Goal: Complete application form

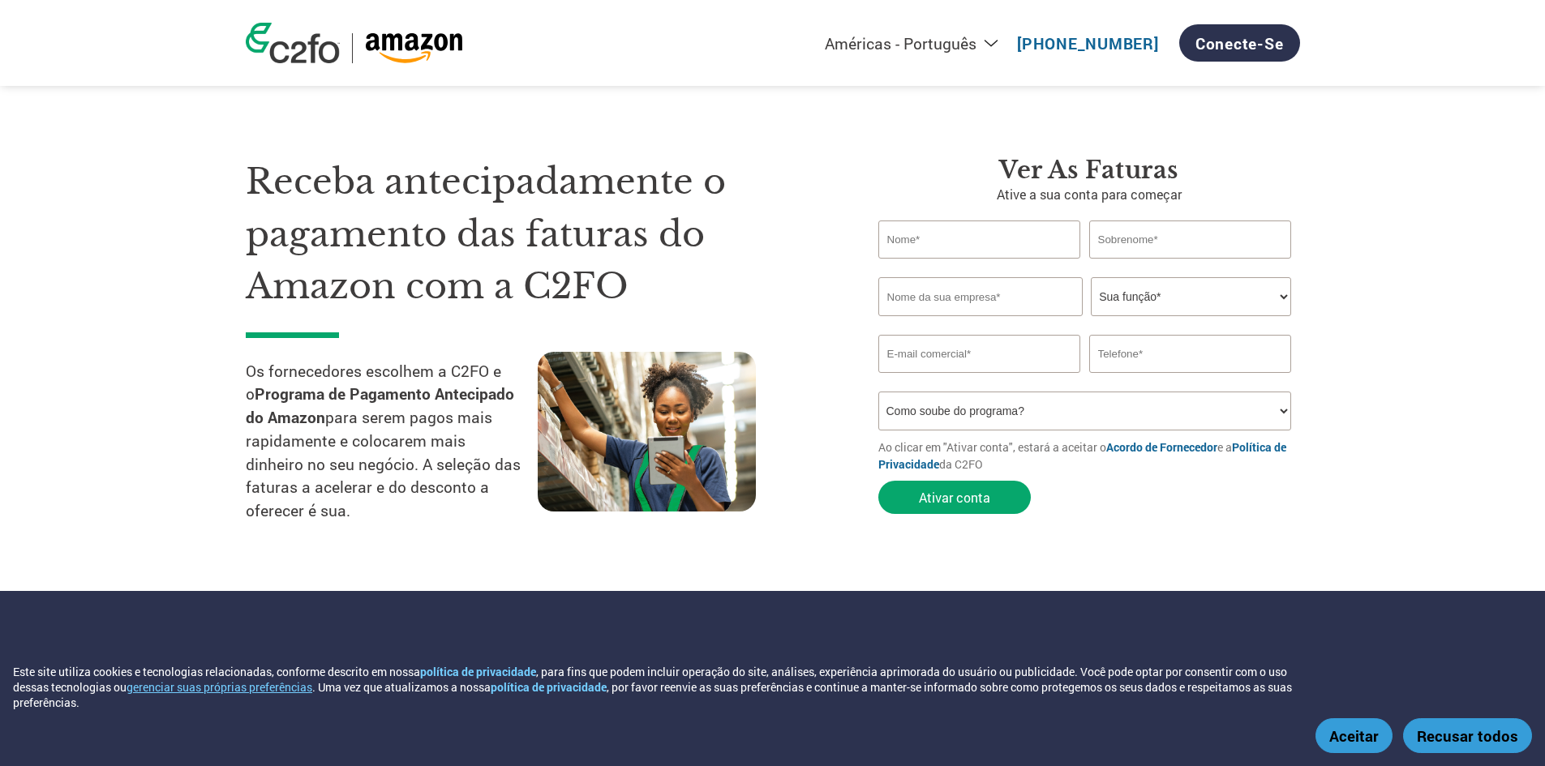
select select "pt"
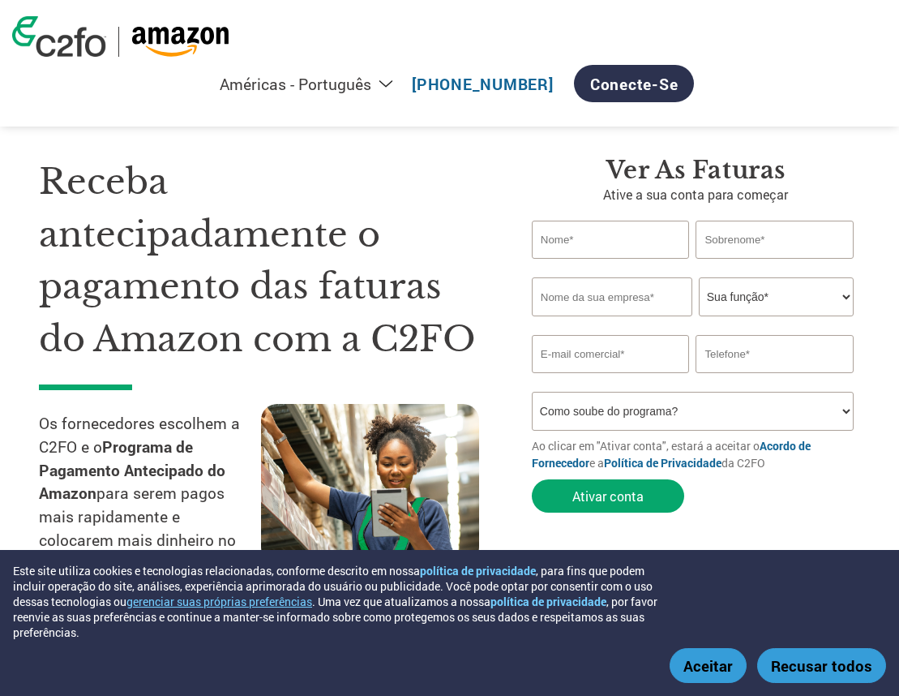
click at [682, 663] on button "Aceitar" at bounding box center [708, 665] width 77 height 35
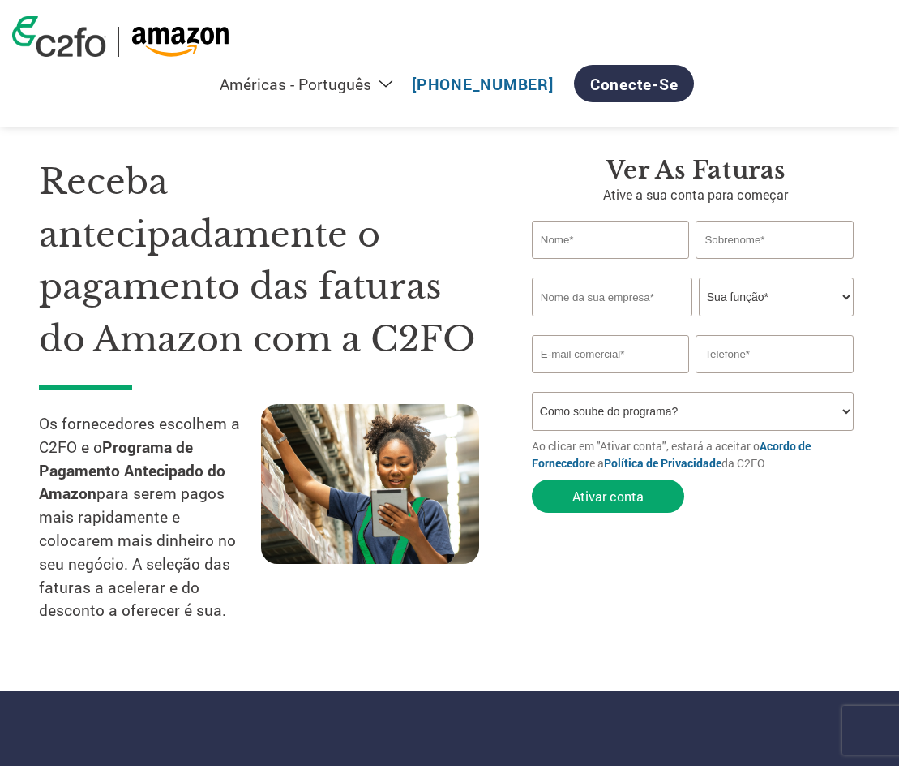
click at [608, 247] on input "text" at bounding box center [611, 240] width 158 height 38
type input "R"
click at [608, 247] on input "R" at bounding box center [611, 240] width 158 height 38
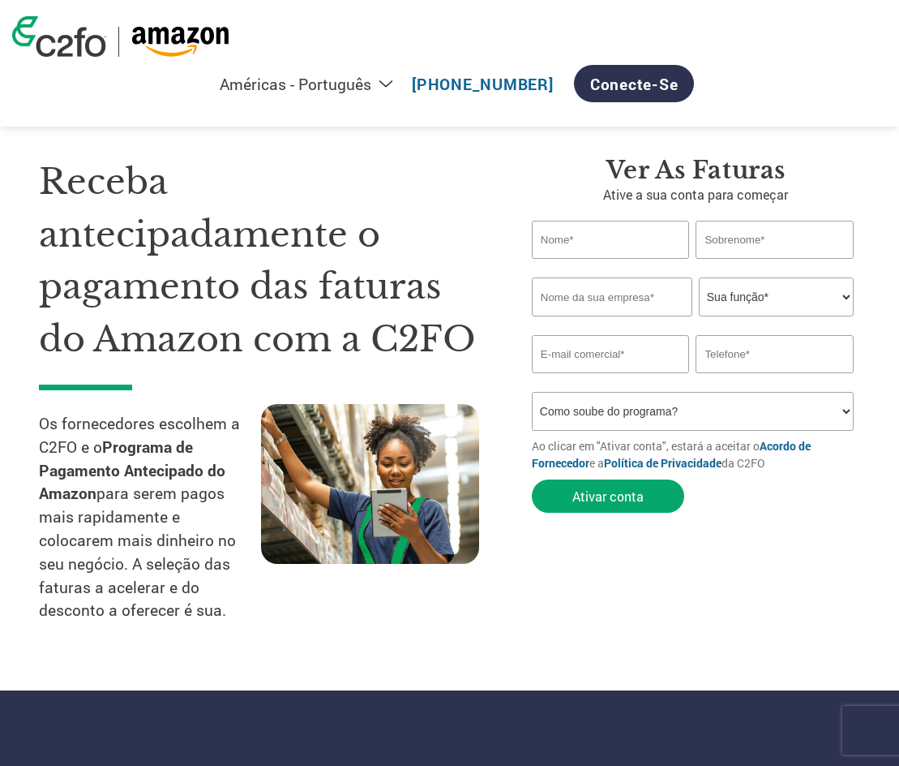
click at [683, 411] on select "Como soube do programa? Recebi uma carta Email Mídias sociais Pesquisa on-line …" at bounding box center [693, 411] width 322 height 39
drag, startPoint x: 683, startPoint y: 411, endPoint x: 704, endPoint y: 384, distance: 34.7
click at [683, 411] on select "Como soube do programa? Recebi uma carta Email Mídias sociais Pesquisa on-line …" at bounding box center [693, 411] width 322 height 39
click at [765, 285] on select "Sua função* CFO Auditor Financeiro Gerente de Crédito Diretor Financeiro Tesour…" at bounding box center [776, 296] width 155 height 39
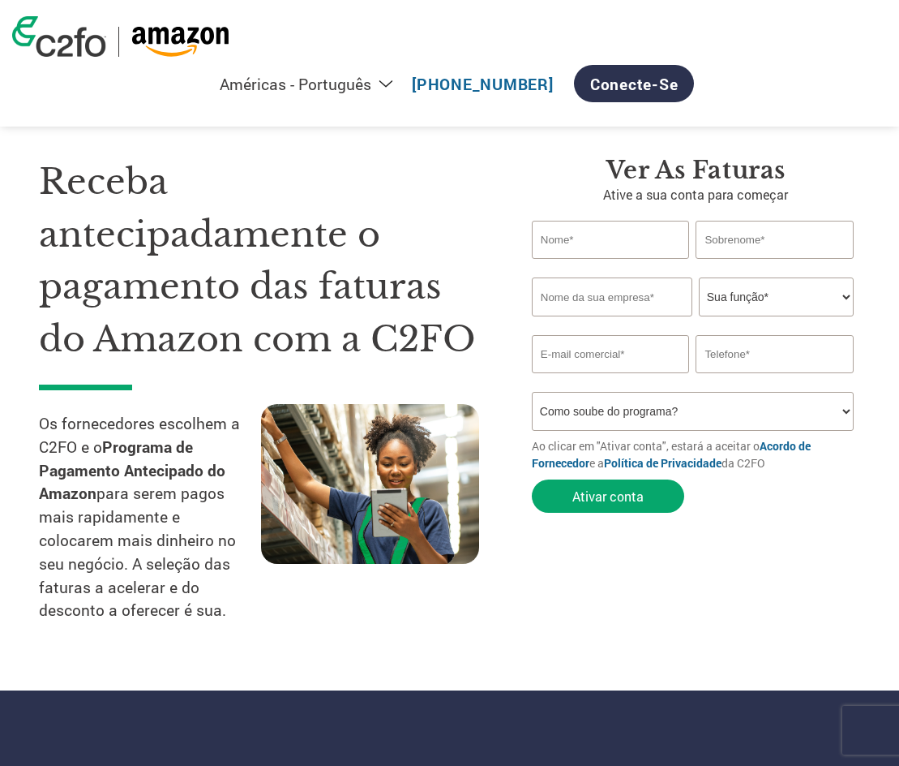
click at [627, 244] on input "text" at bounding box center [611, 240] width 158 height 38
type input "[PERSON_NAME]"
click at [737, 241] on input "text" at bounding box center [775, 240] width 158 height 38
type input "[PERSON_NAME]"
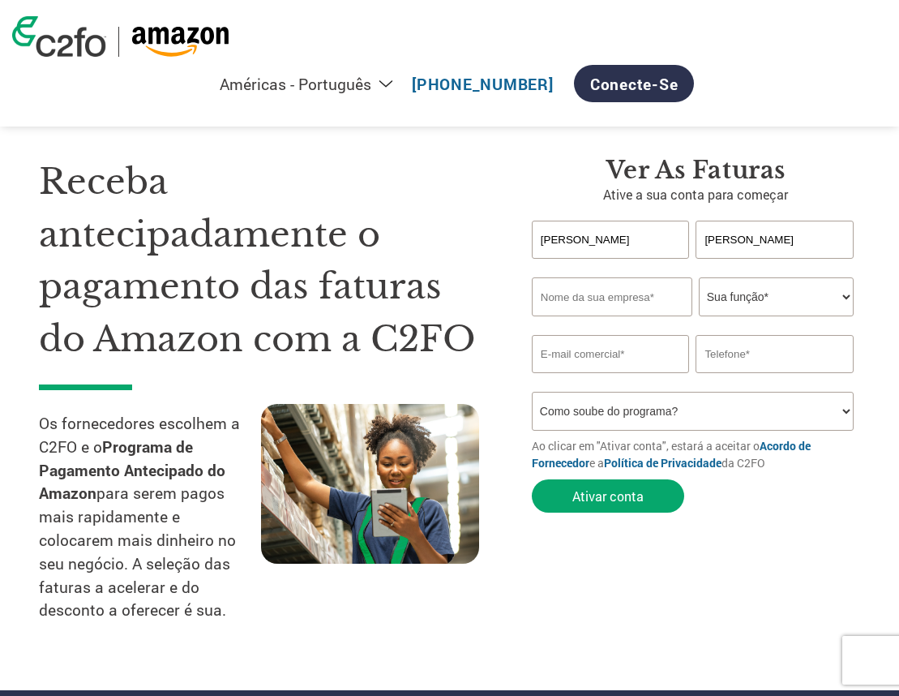
click at [601, 295] on input "text" at bounding box center [612, 296] width 161 height 39
paste input "DAAS BRASIL LTDA"
type input "DAAS BRASIL LTDA"
click at [759, 284] on select "Sua função* CFO Auditor Financeiro Gerente de Crédito Diretor Financeiro Tesour…" at bounding box center [776, 296] width 155 height 39
select select "ACCOUNTS_RECEIVABLE"
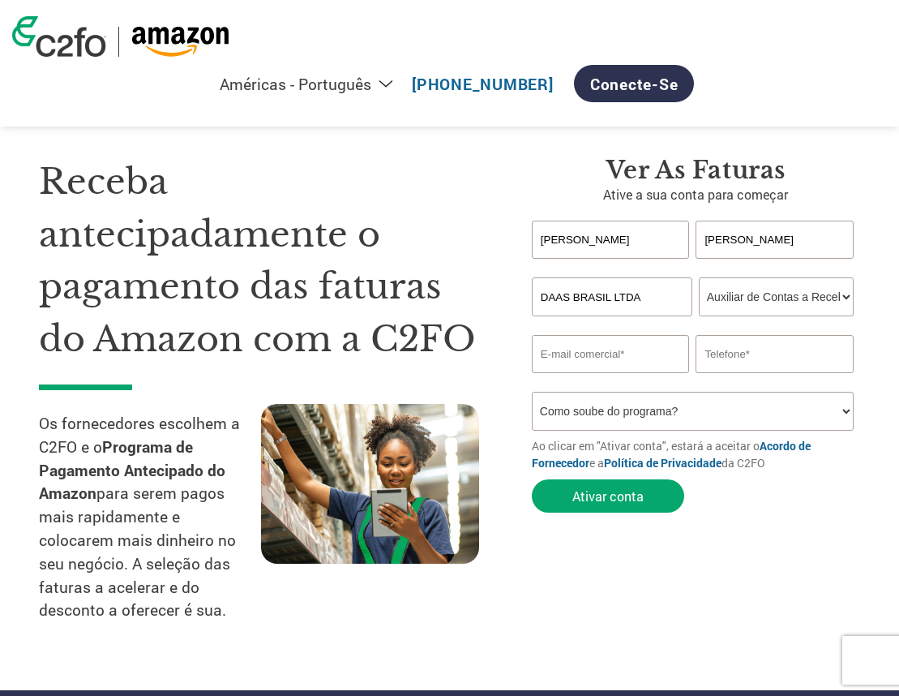
click at [699, 277] on select "Sua função* CFO Auditor Financeiro Gerente de Crédito Diretor Financeiro Tesour…" at bounding box center [776, 296] width 155 height 39
click at [836, 302] on select "Sua função* CFO Auditor Financeiro Gerente de Crédito Diretor Financeiro Tesour…" at bounding box center [776, 296] width 155 height 39
click at [882, 333] on section "Receba antecipadamente o pagamento das faturas do Amazon com a C2FO Os forneced…" at bounding box center [449, 377] width 899 height 625
click at [628, 362] on input "email" at bounding box center [611, 354] width 158 height 38
paste input "[EMAIL_ADDRESS][DOMAIN_NAME]"
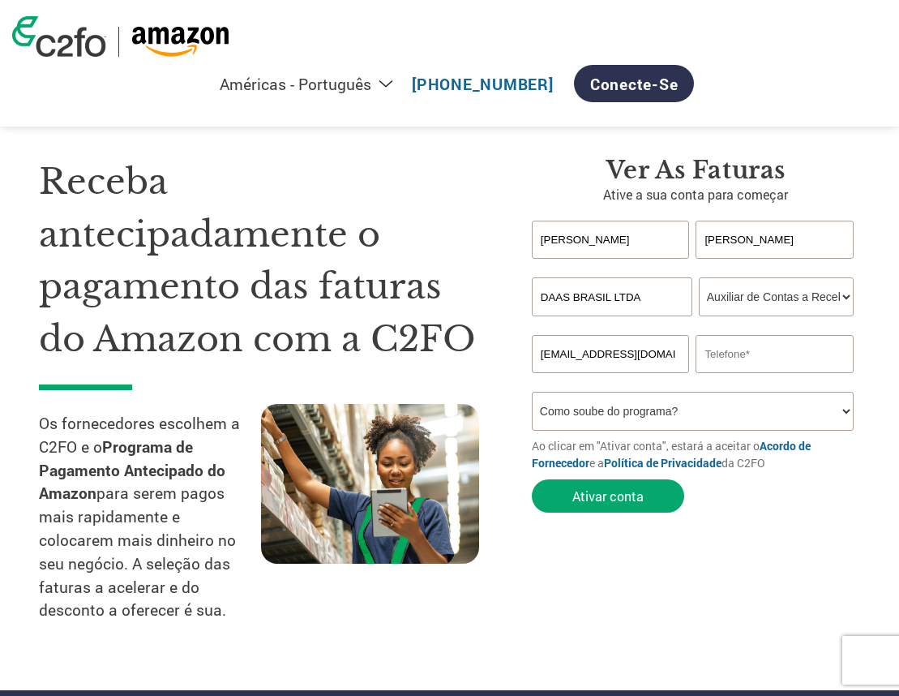
type input "[EMAIL_ADDRESS][DOMAIN_NAME]"
click at [745, 350] on input "text" at bounding box center [775, 354] width 158 height 38
type input "11941380097"
click at [580, 431] on form "[PERSON_NAME] Invalid first name or first name is too long Invalid last name or…" at bounding box center [696, 371] width 328 height 300
click at [599, 421] on select "Como soube do programa? Recebi uma carta Email Mídias sociais Pesquisa on-line …" at bounding box center [693, 411] width 322 height 39
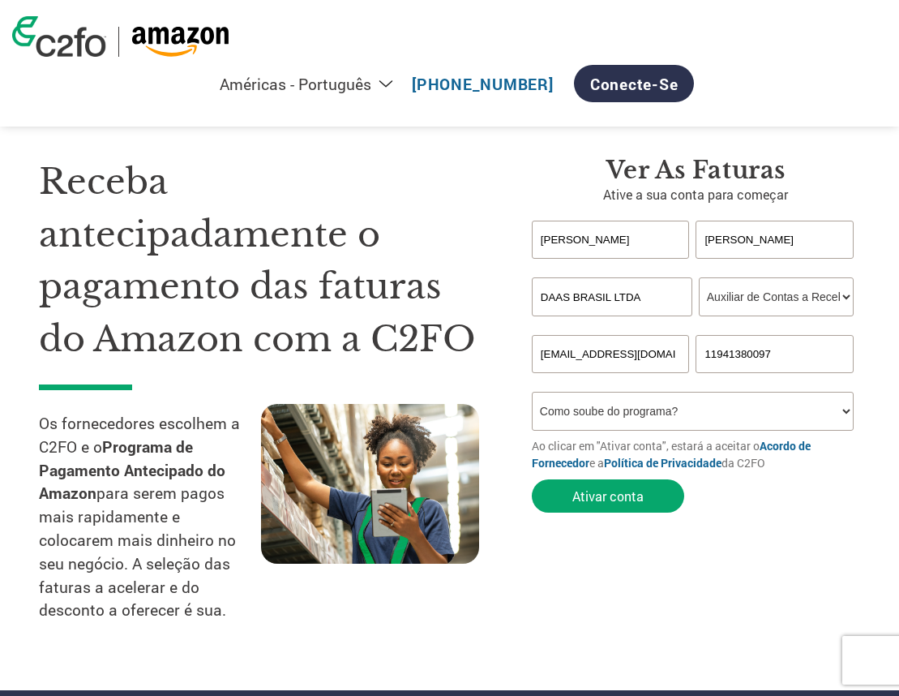
select select "Other"
click at [532, 392] on select "Como soube do programa? Recebi uma carta Email Mídias sociais Pesquisa on-line …" at bounding box center [693, 411] width 322 height 39
click at [624, 494] on button "Ativar conta" at bounding box center [608, 495] width 152 height 33
